Goal: Task Accomplishment & Management: Use online tool/utility

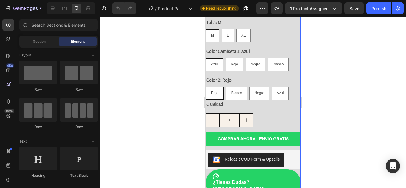
scroll to position [283, 0]
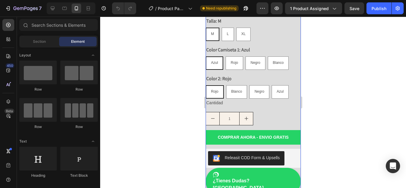
click at [218, 134] on p "COMPRAR AHORA - ENVIO GRATIS" at bounding box center [253, 137] width 71 height 7
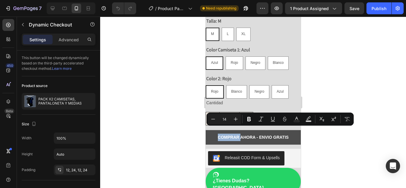
click at [209, 133] on button "COMPRAR AHORA - ENVIO GRATIS" at bounding box center [252, 137] width 95 height 15
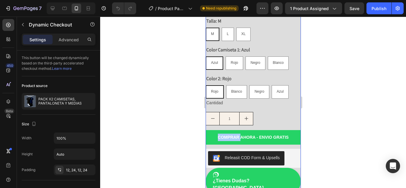
click at [188, 136] on div at bounding box center [253, 103] width 306 height 172
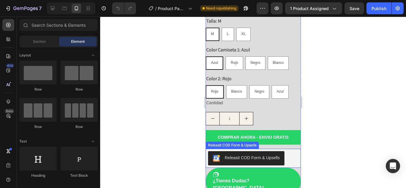
click at [238, 155] on div "Releasit COD Form & Upsells" at bounding box center [252, 158] width 55 height 6
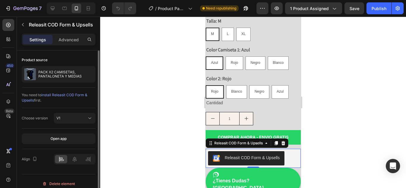
click at [50, 101] on div "You need to install Releasit COD Form & Upsells first." at bounding box center [59, 97] width 74 height 11
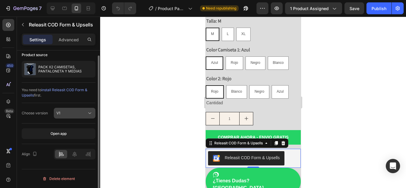
click at [76, 114] on div "V1" at bounding box center [72, 113] width 30 height 5
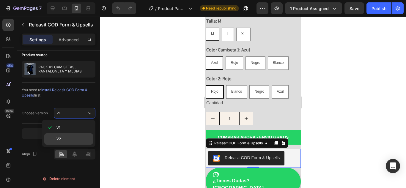
click at [67, 142] on div "V2" at bounding box center [68, 139] width 49 height 11
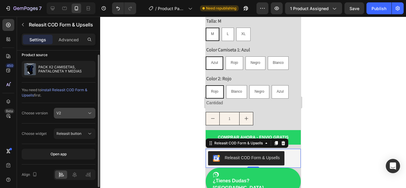
click at [59, 118] on button "V2" at bounding box center [75, 113] width 42 height 11
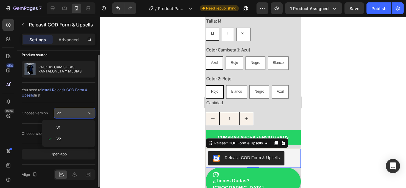
click at [59, 118] on button "V2" at bounding box center [75, 113] width 42 height 11
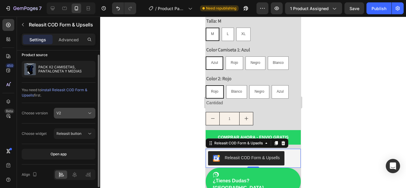
click at [59, 118] on button "V2" at bounding box center [75, 113] width 42 height 11
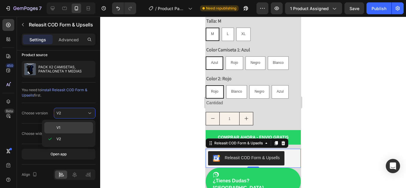
click at [58, 128] on span "V1" at bounding box center [59, 127] width 4 height 5
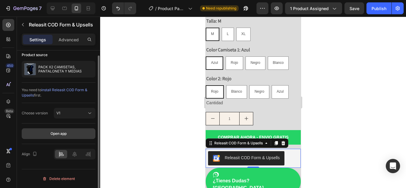
click at [61, 131] on div "Open app" at bounding box center [59, 133] width 16 height 5
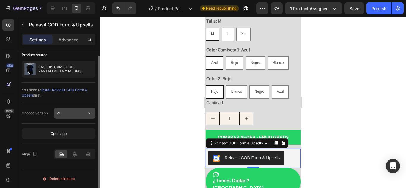
click at [69, 112] on div "V1" at bounding box center [72, 113] width 30 height 5
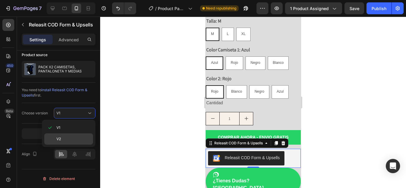
click at [66, 138] on p "V2" at bounding box center [74, 139] width 34 height 5
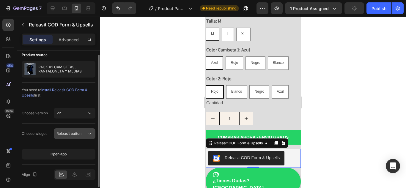
click at [60, 137] on div "Releasit button" at bounding box center [75, 134] width 36 height 6
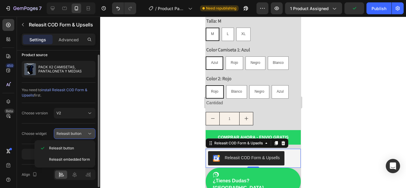
click at [60, 137] on div "Releasit button" at bounding box center [75, 134] width 36 height 6
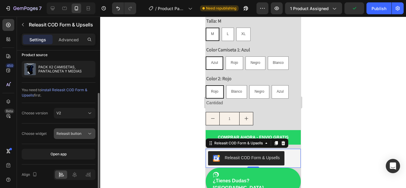
scroll to position [26, 0]
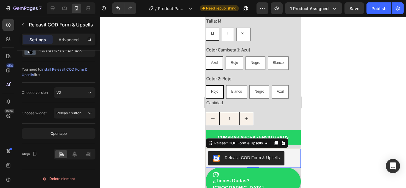
click at [184, 115] on div at bounding box center [253, 103] width 306 height 172
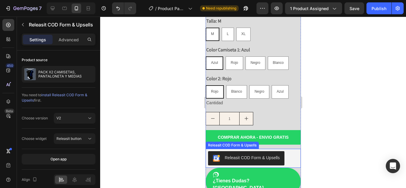
click at [232, 155] on div "Releasit COD Form & Upsells" at bounding box center [252, 158] width 55 height 6
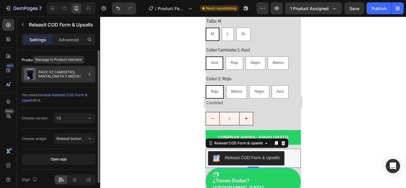
click at [60, 72] on p "PACK X2 CAMISETAS, PANTALONETA Y MEDIAS" at bounding box center [65, 74] width 55 height 8
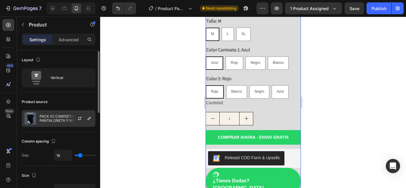
scroll to position [232, 0]
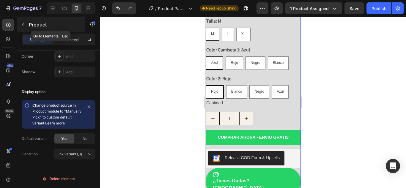
click at [22, 20] on button "button" at bounding box center [23, 25] width 10 height 10
